Goal: Answer question/provide support: Share knowledge or assist other users

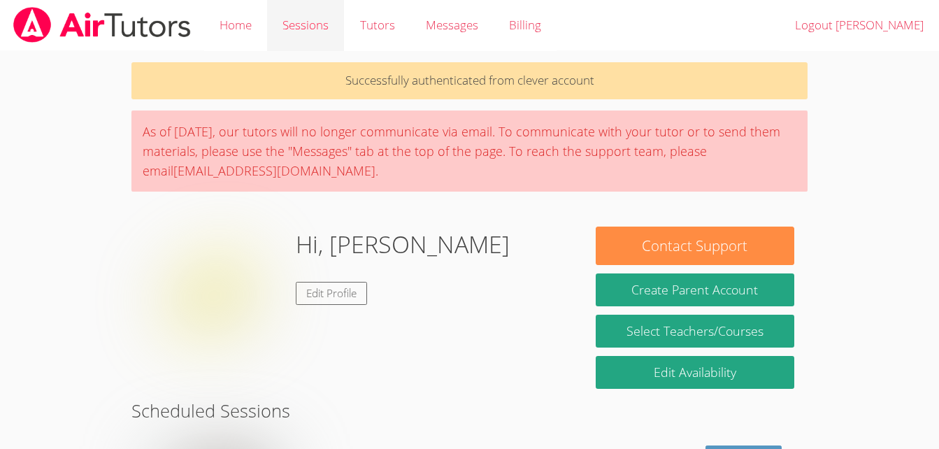
click at [292, 37] on link "Sessions" at bounding box center [305, 25] width 77 height 51
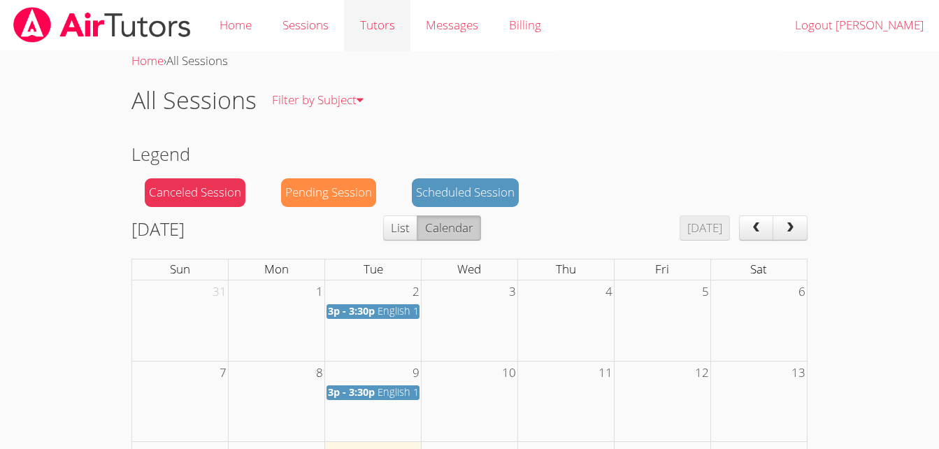
click at [392, 47] on link "Tutors" at bounding box center [377, 25] width 66 height 51
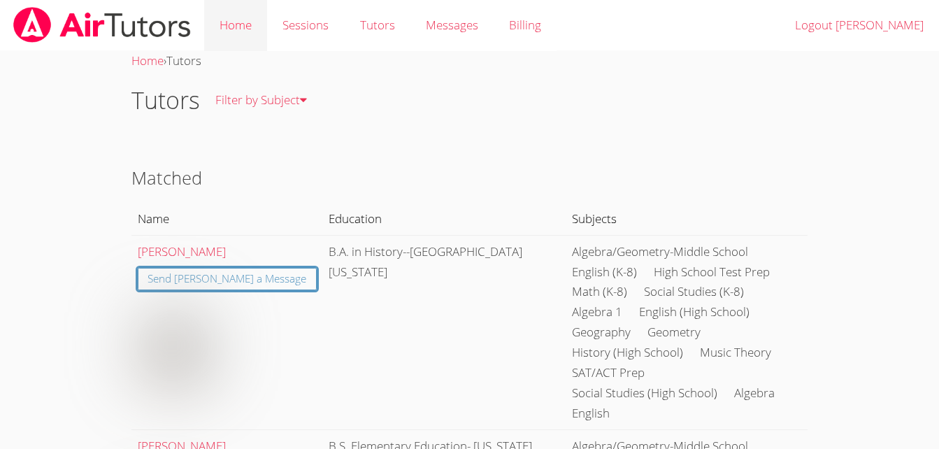
click at [251, 31] on link "Home" at bounding box center [235, 25] width 63 height 51
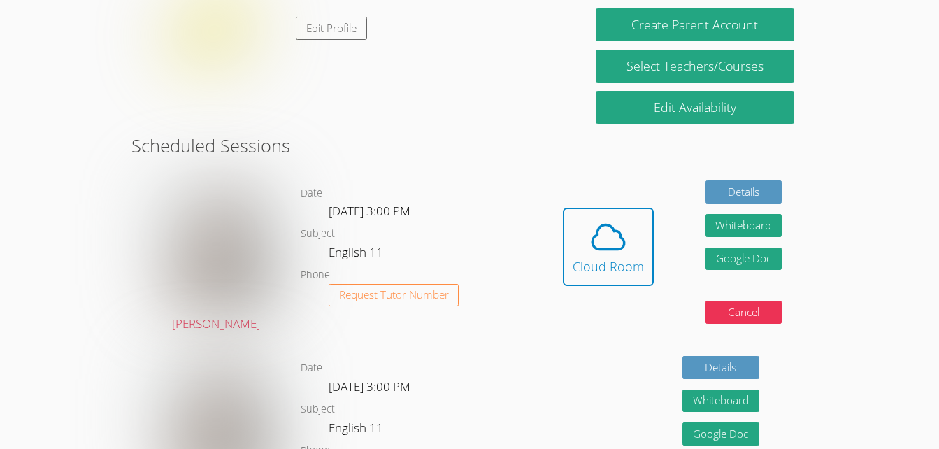
scroll to position [224, 0]
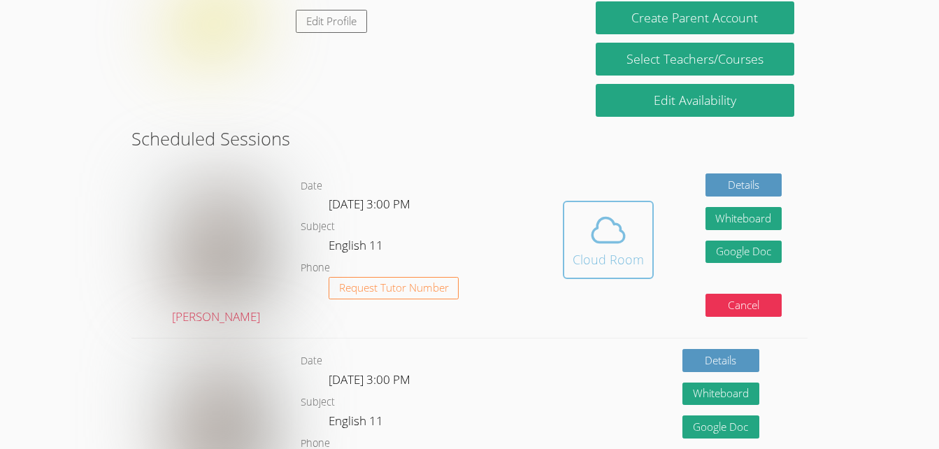
click at [591, 257] on div "Cloud Room" at bounding box center [608, 260] width 71 height 20
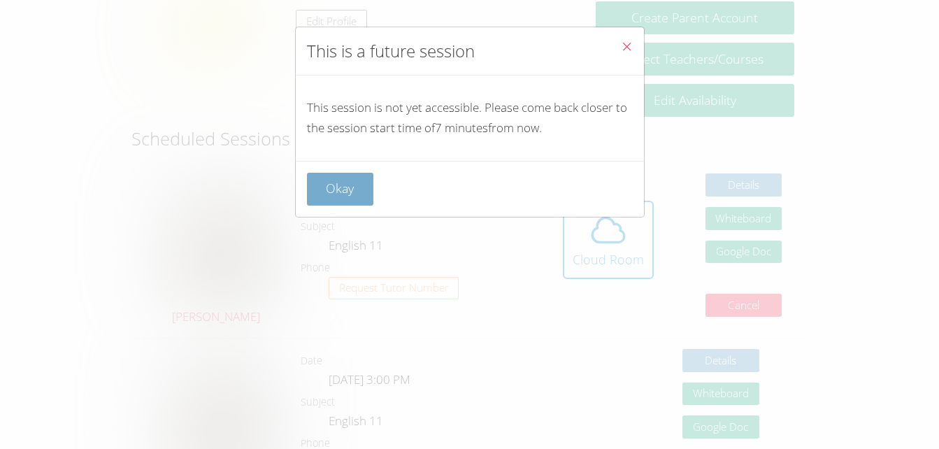
click at [327, 187] on button "Okay" at bounding box center [340, 189] width 67 height 33
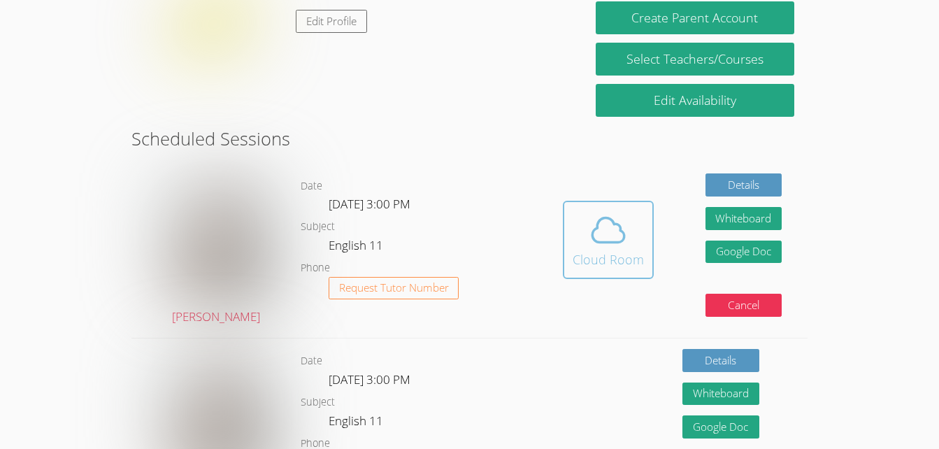
click at [575, 236] on span at bounding box center [608, 230] width 71 height 39
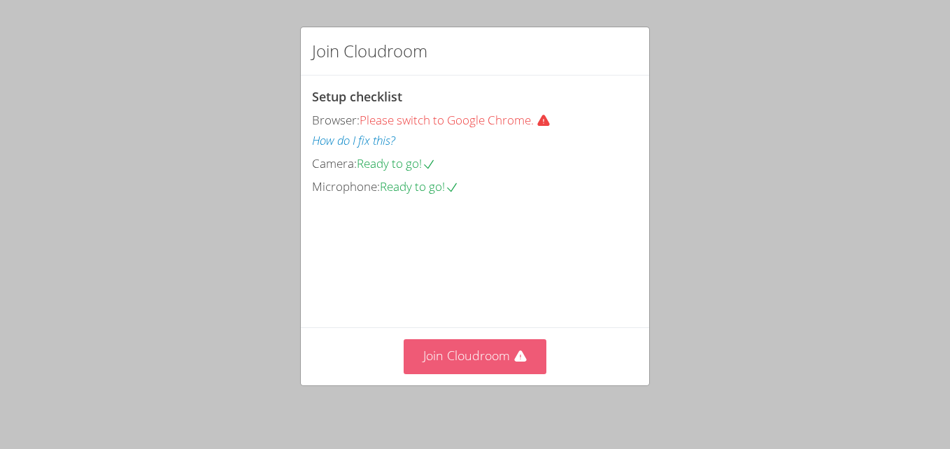
click at [499, 357] on button "Join Cloudroom" at bounding box center [475, 356] width 143 height 34
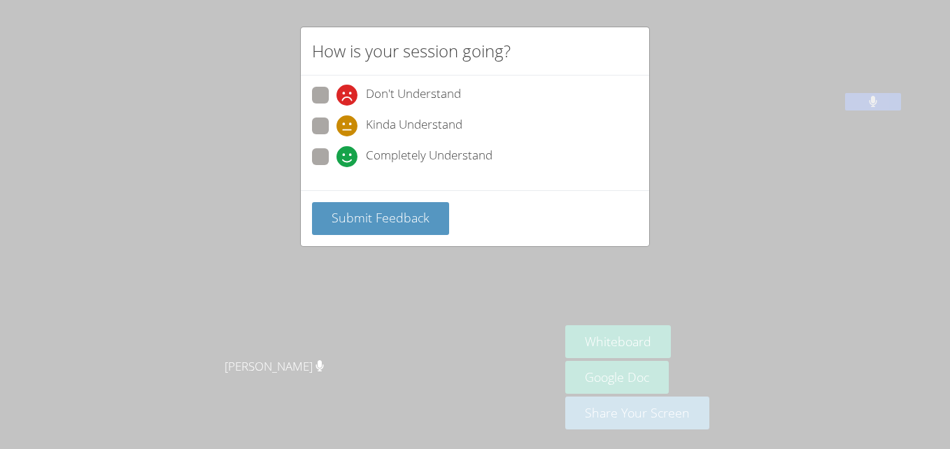
click at [336, 167] on span at bounding box center [336, 167] width 0 height 0
click at [336, 154] on input "Completely Understand" at bounding box center [342, 154] width 12 height 12
radio input "true"
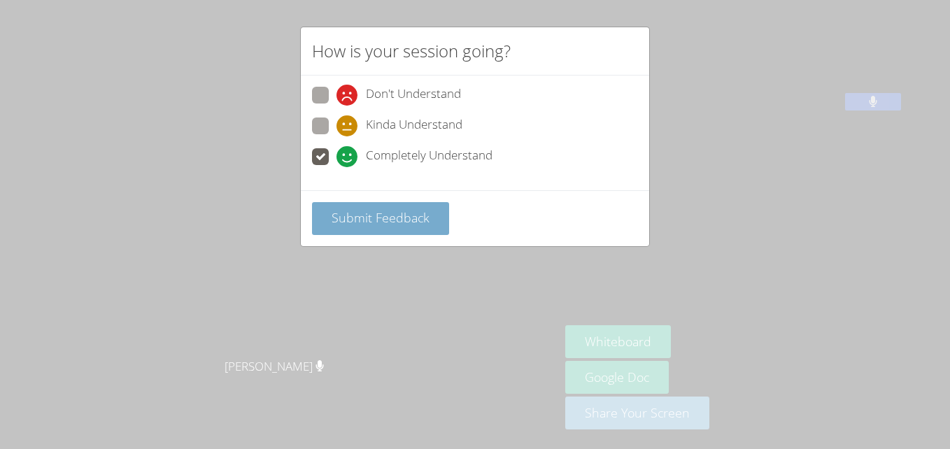
click at [395, 220] on span "Submit Feedback" at bounding box center [381, 217] width 98 height 17
